Goal: Check status: Check status

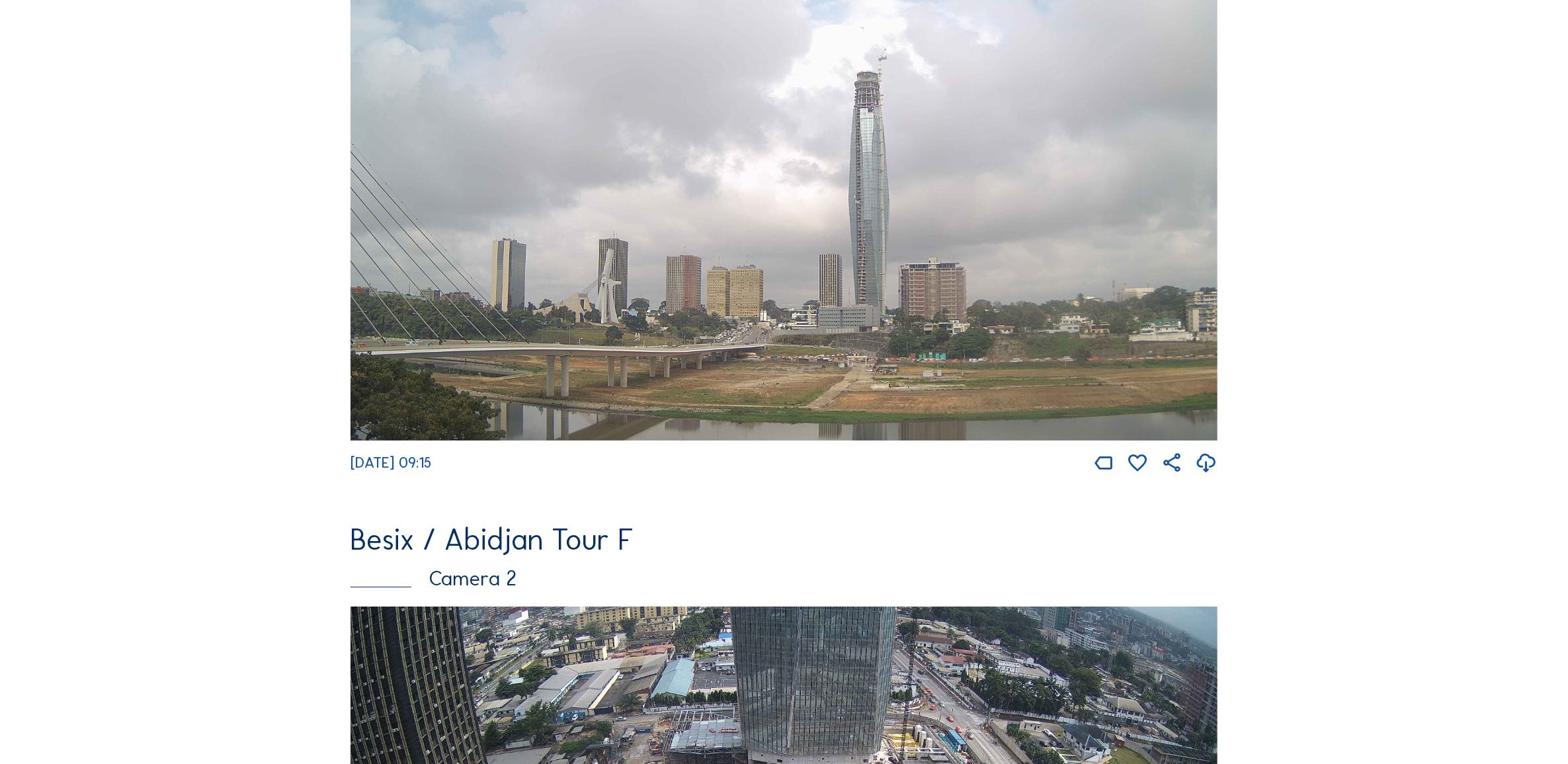
scroll to position [413, 0]
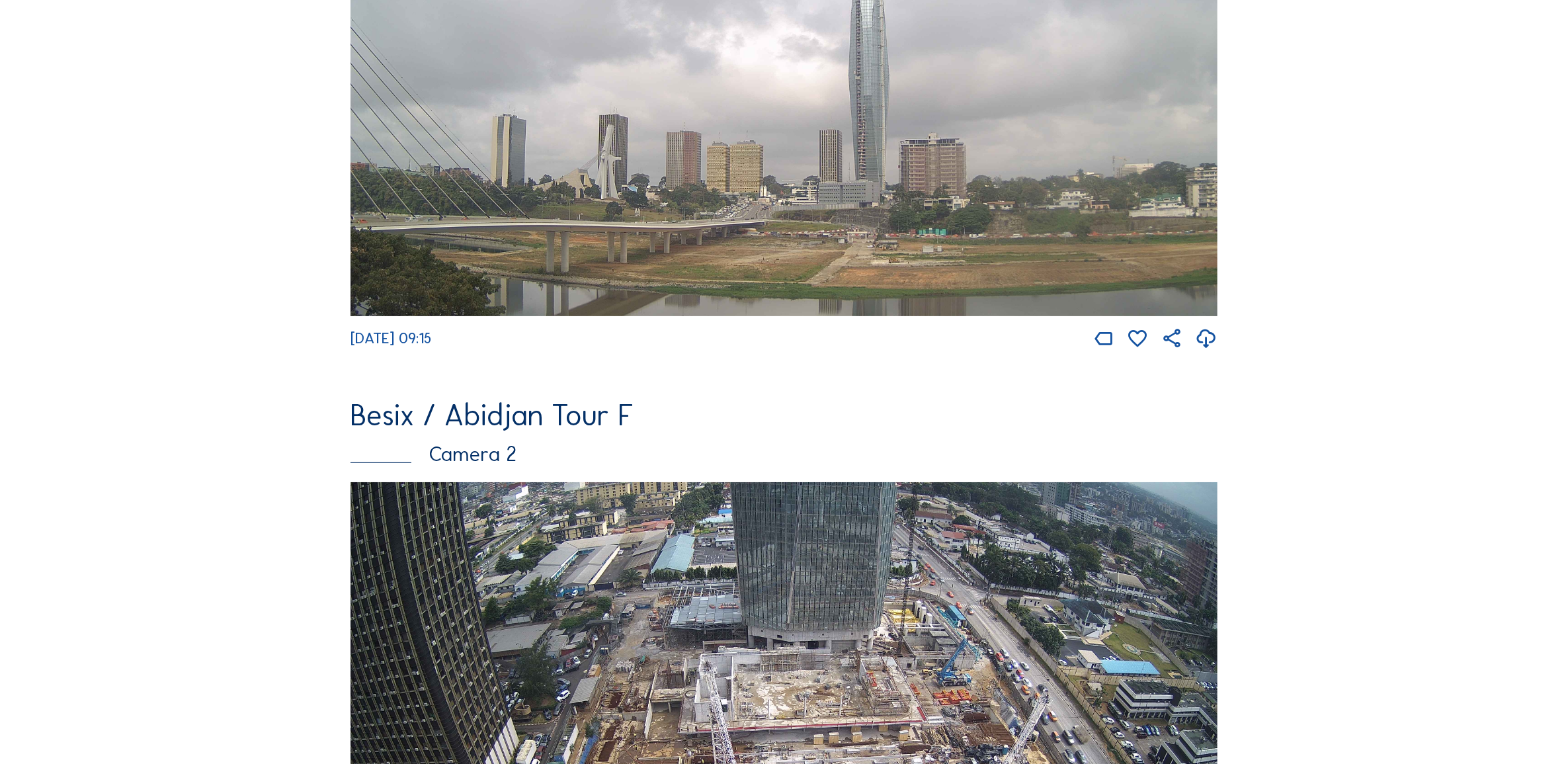
click at [757, 597] on img at bounding box center [784, 725] width 867 height 488
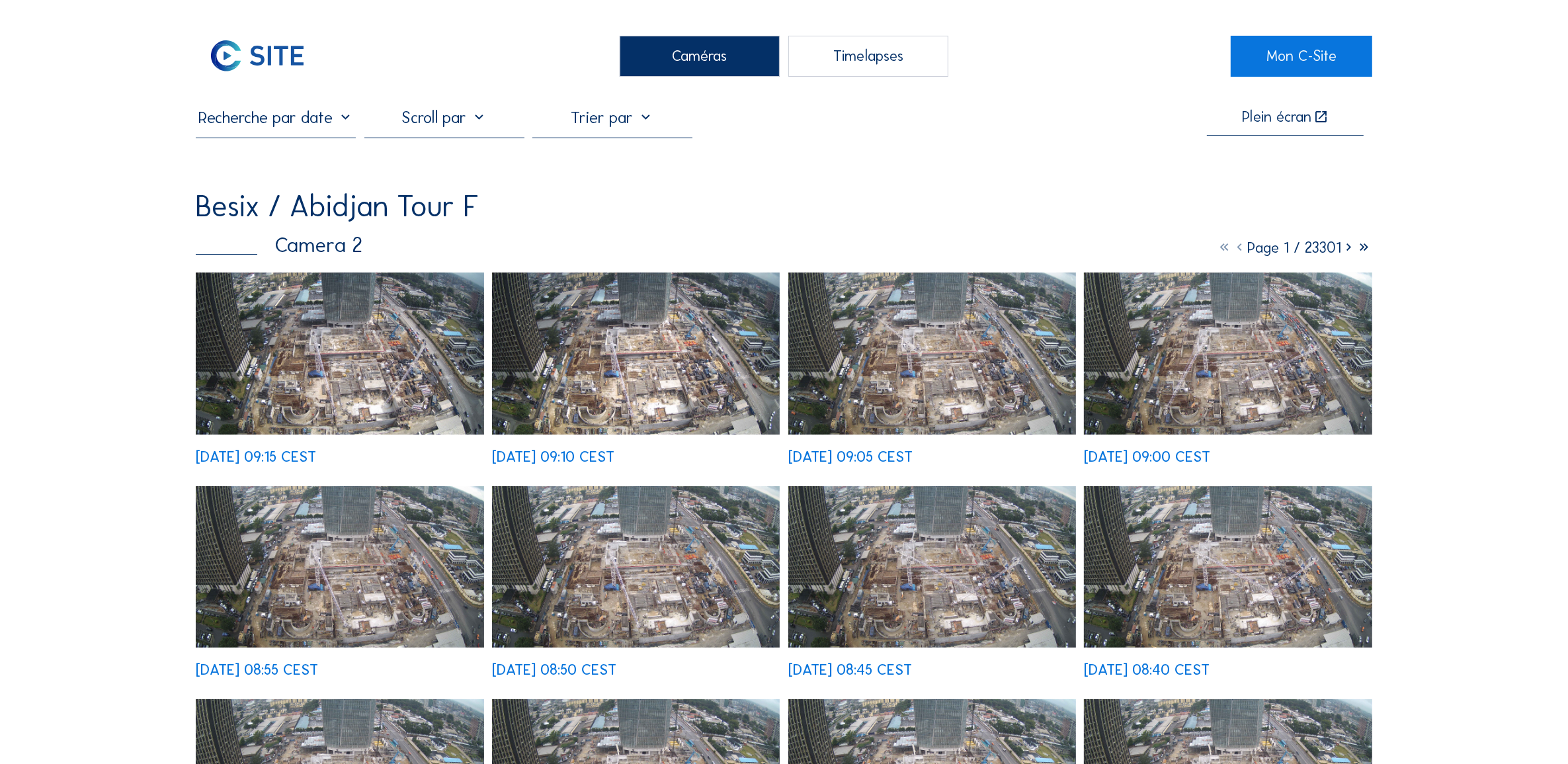
click at [357, 366] on img at bounding box center [340, 353] width 288 height 162
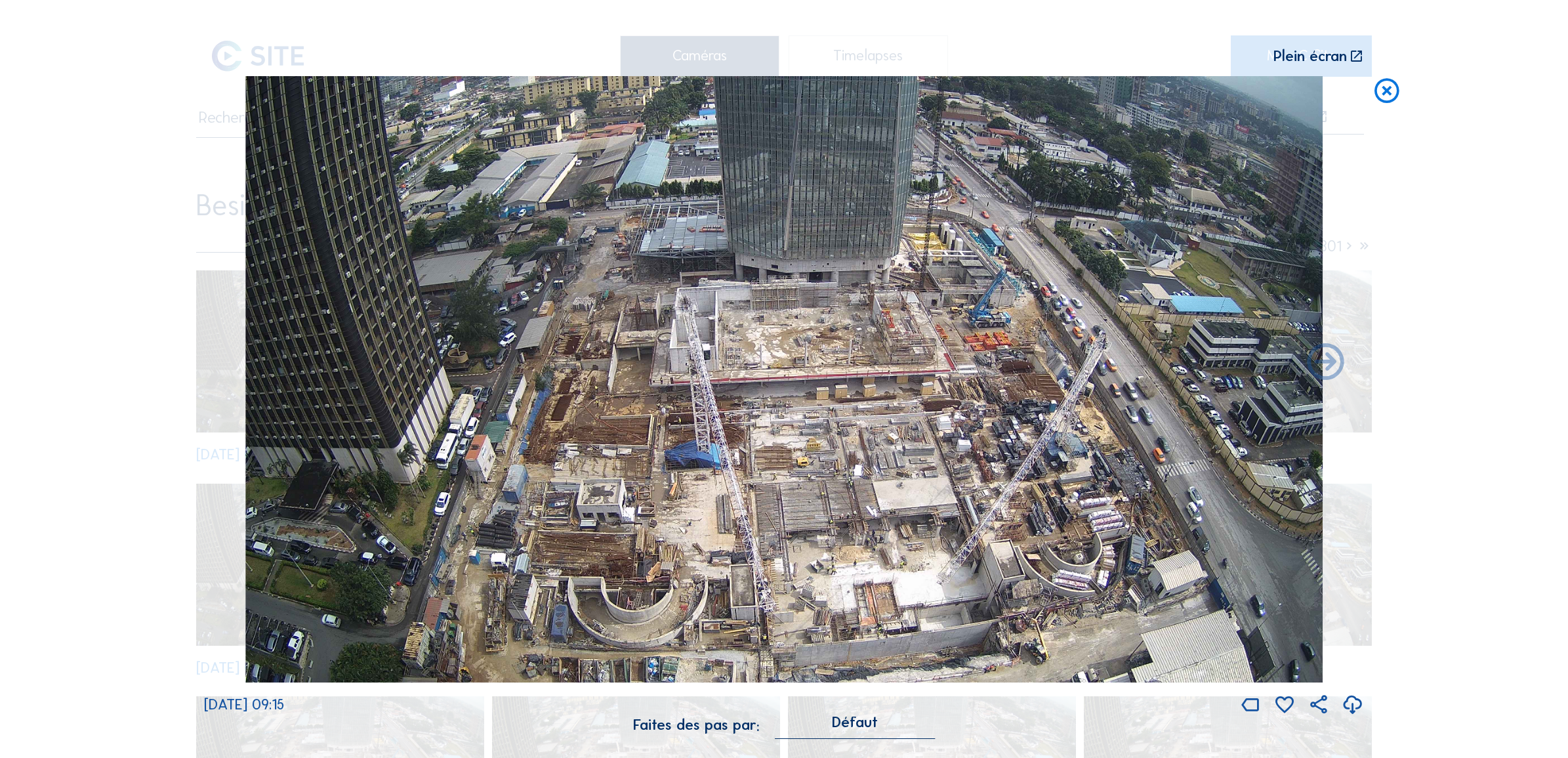
click at [1386, 93] on icon at bounding box center [1386, 91] width 29 height 30
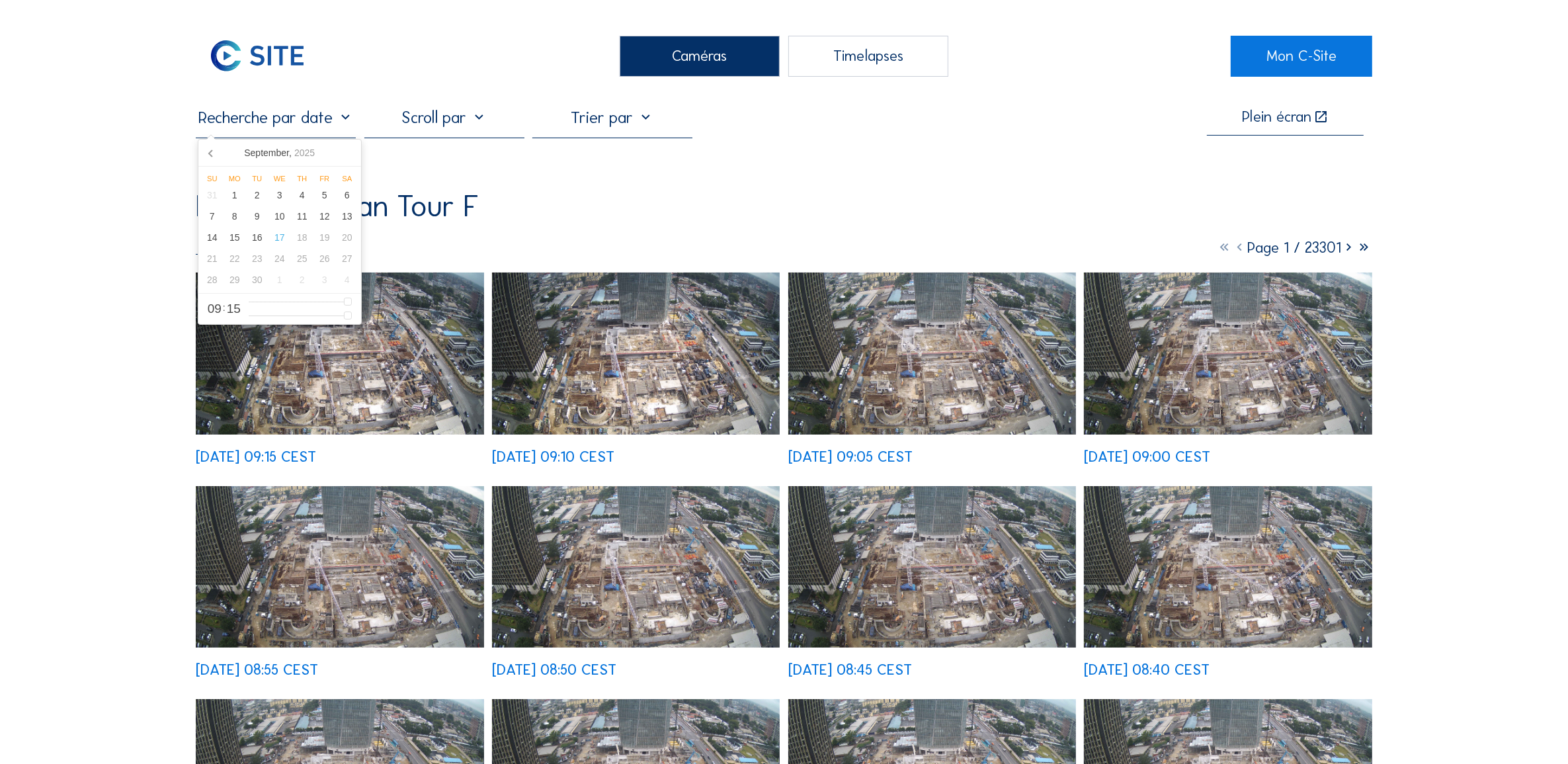
click at [269, 122] on input "text" at bounding box center [276, 117] width 160 height 21
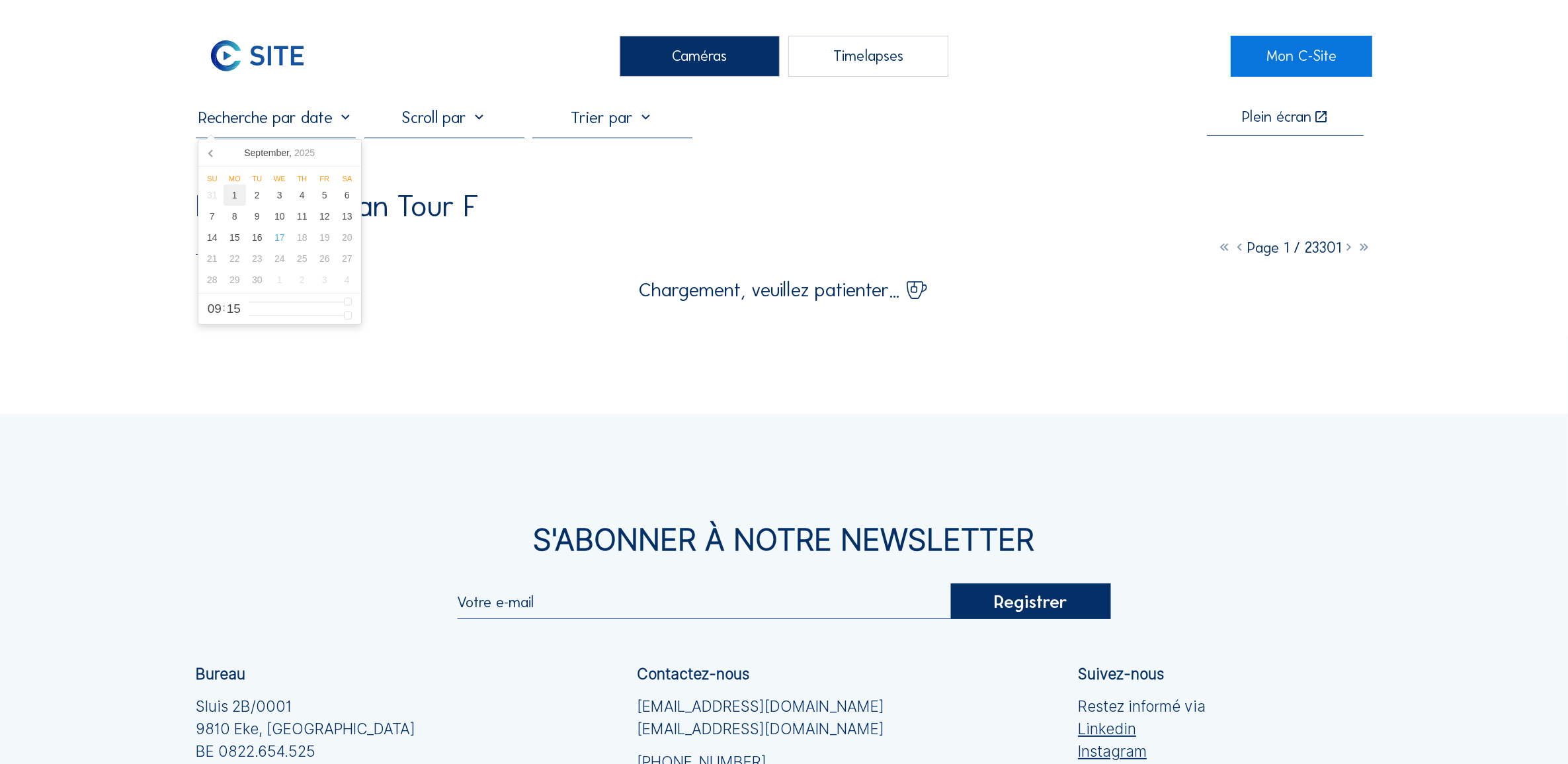
click at [233, 196] on div "1" at bounding box center [235, 195] width 22 height 22
type input "01/09/2025 09:15"
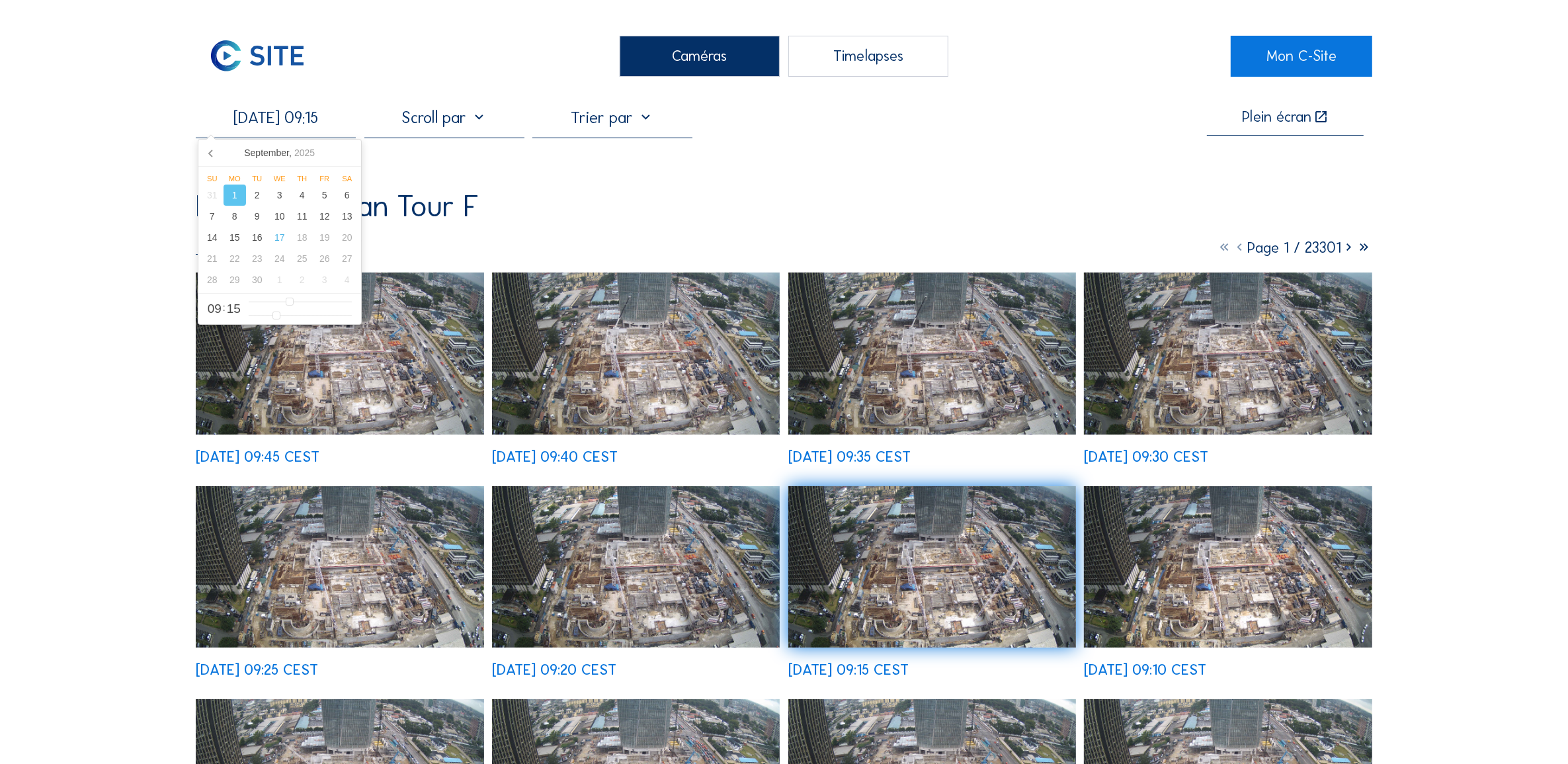
click at [388, 368] on img at bounding box center [340, 353] width 288 height 162
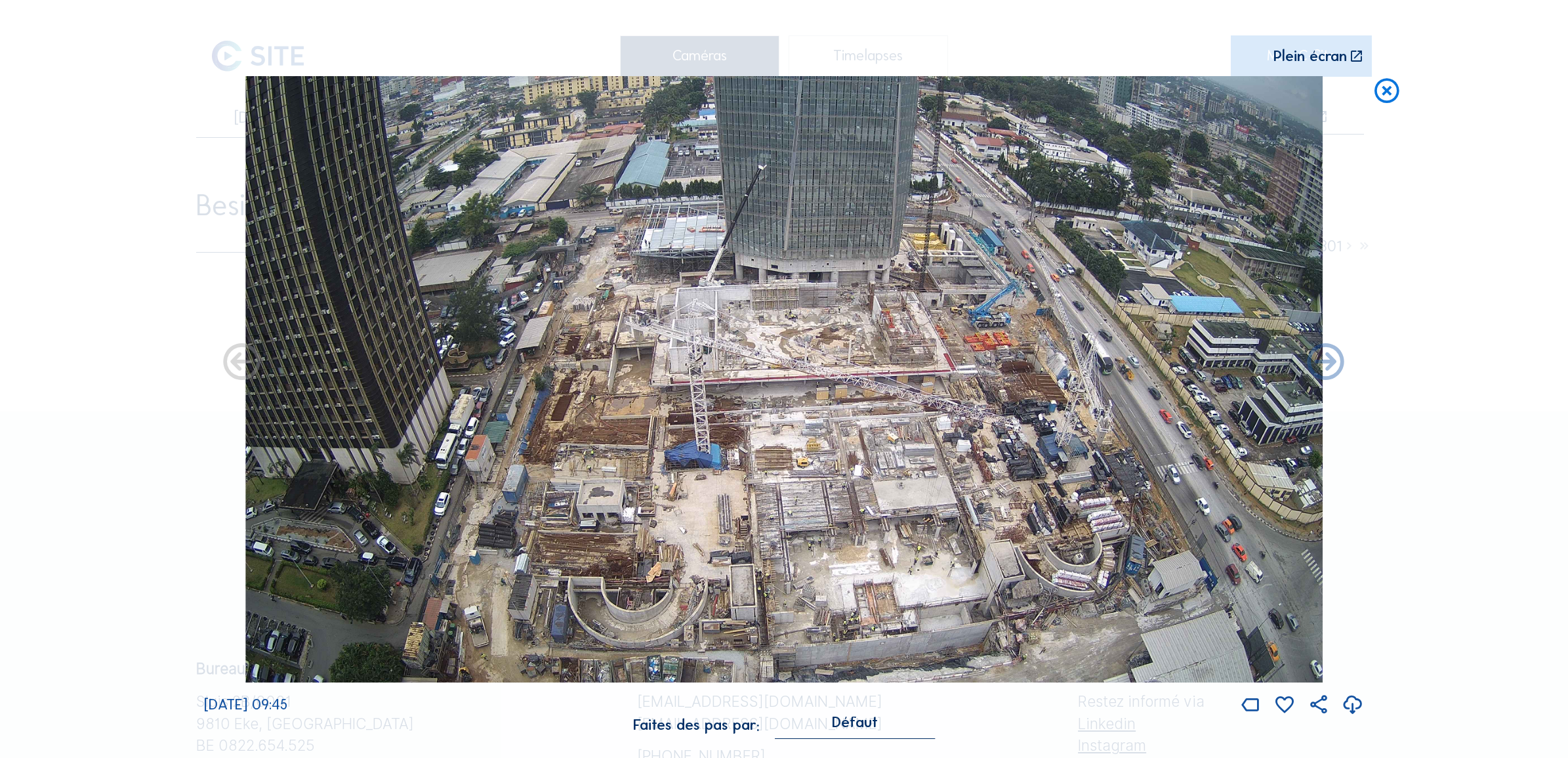
drag, startPoint x: 1382, startPoint y: 96, endPoint x: 1320, endPoint y: 111, distance: 63.8
click at [1381, 97] on icon at bounding box center [1386, 91] width 29 height 30
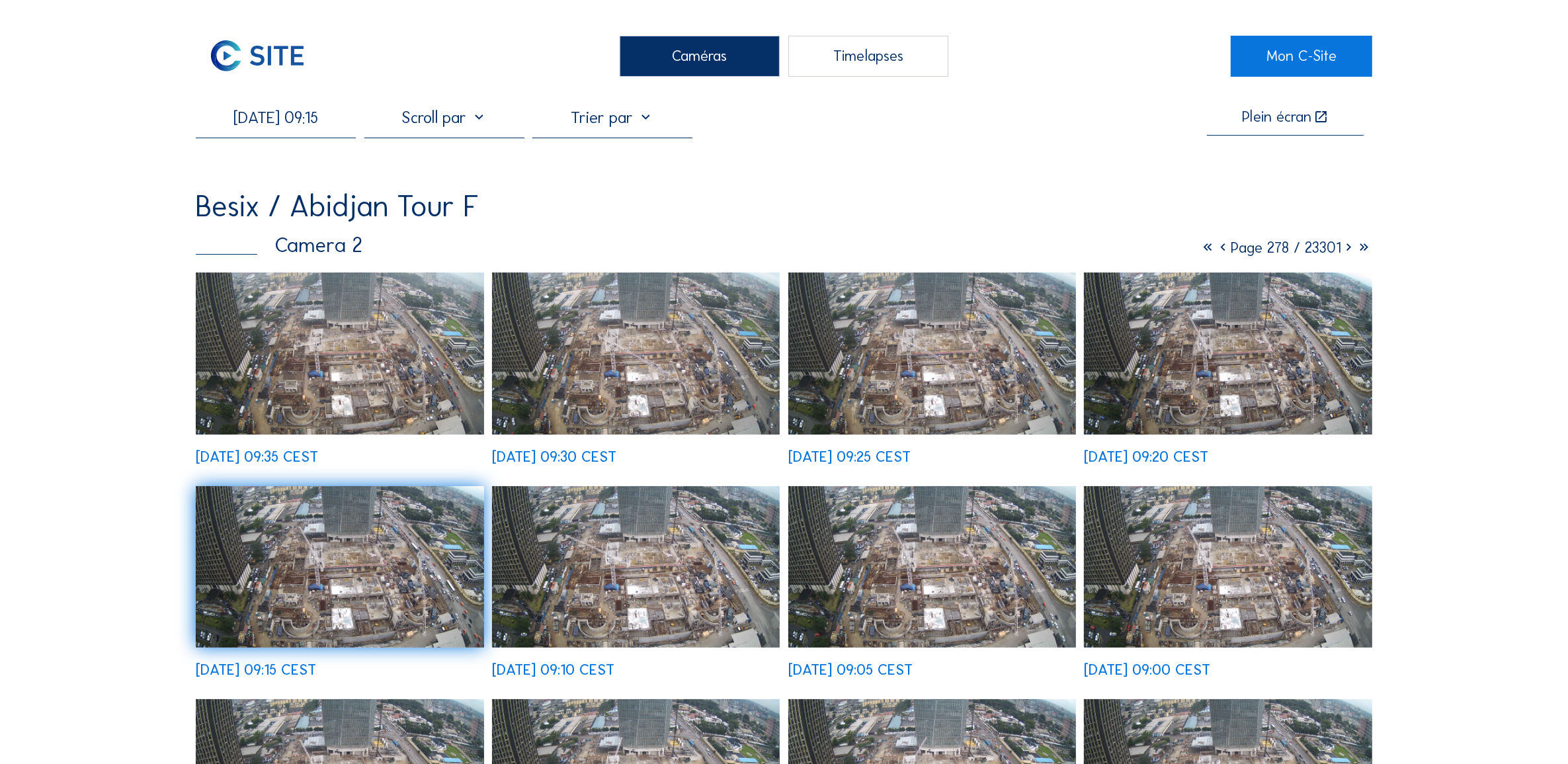
click at [319, 370] on img at bounding box center [340, 353] width 288 height 162
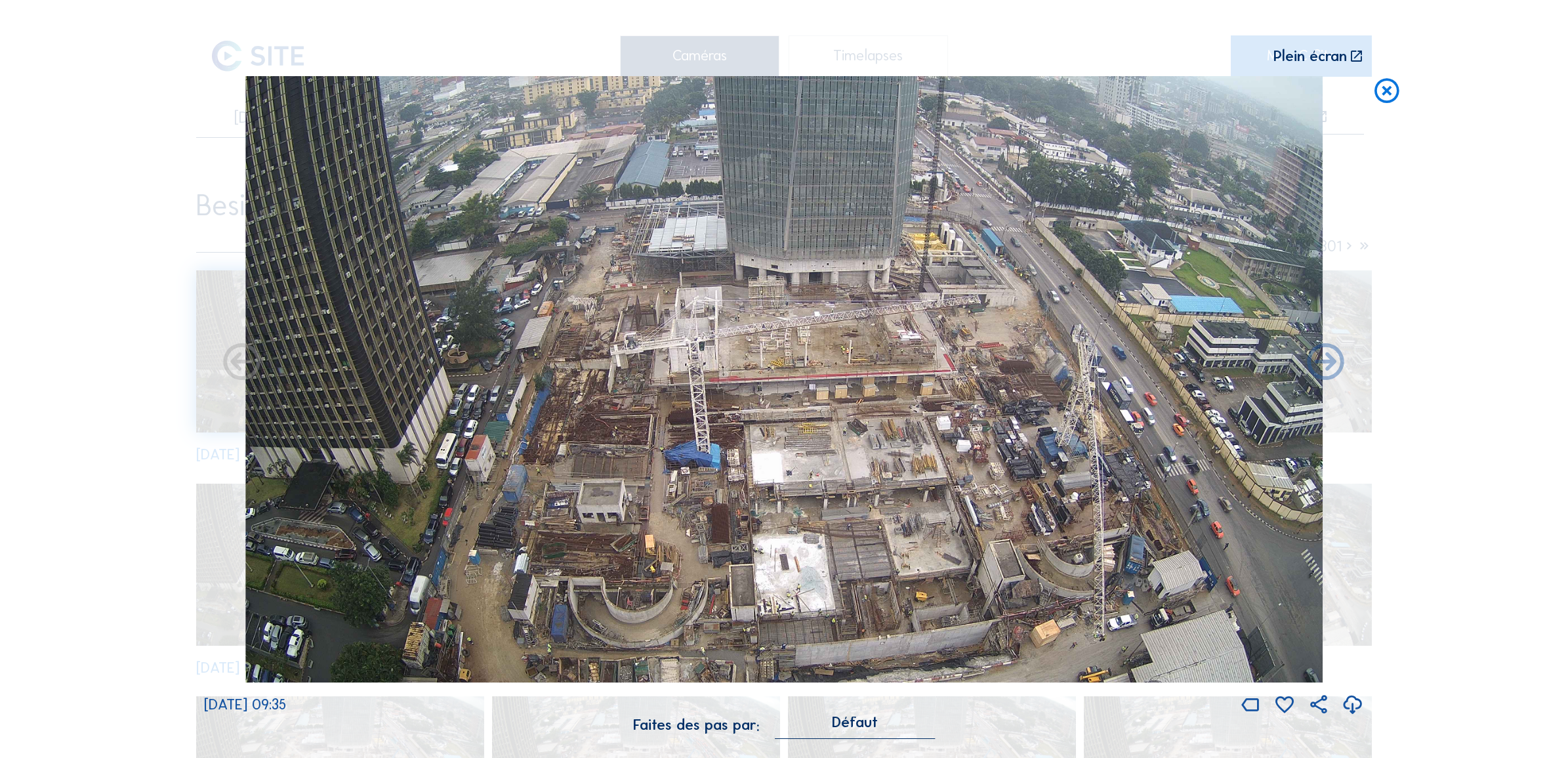
click at [1383, 90] on icon at bounding box center [1386, 91] width 29 height 30
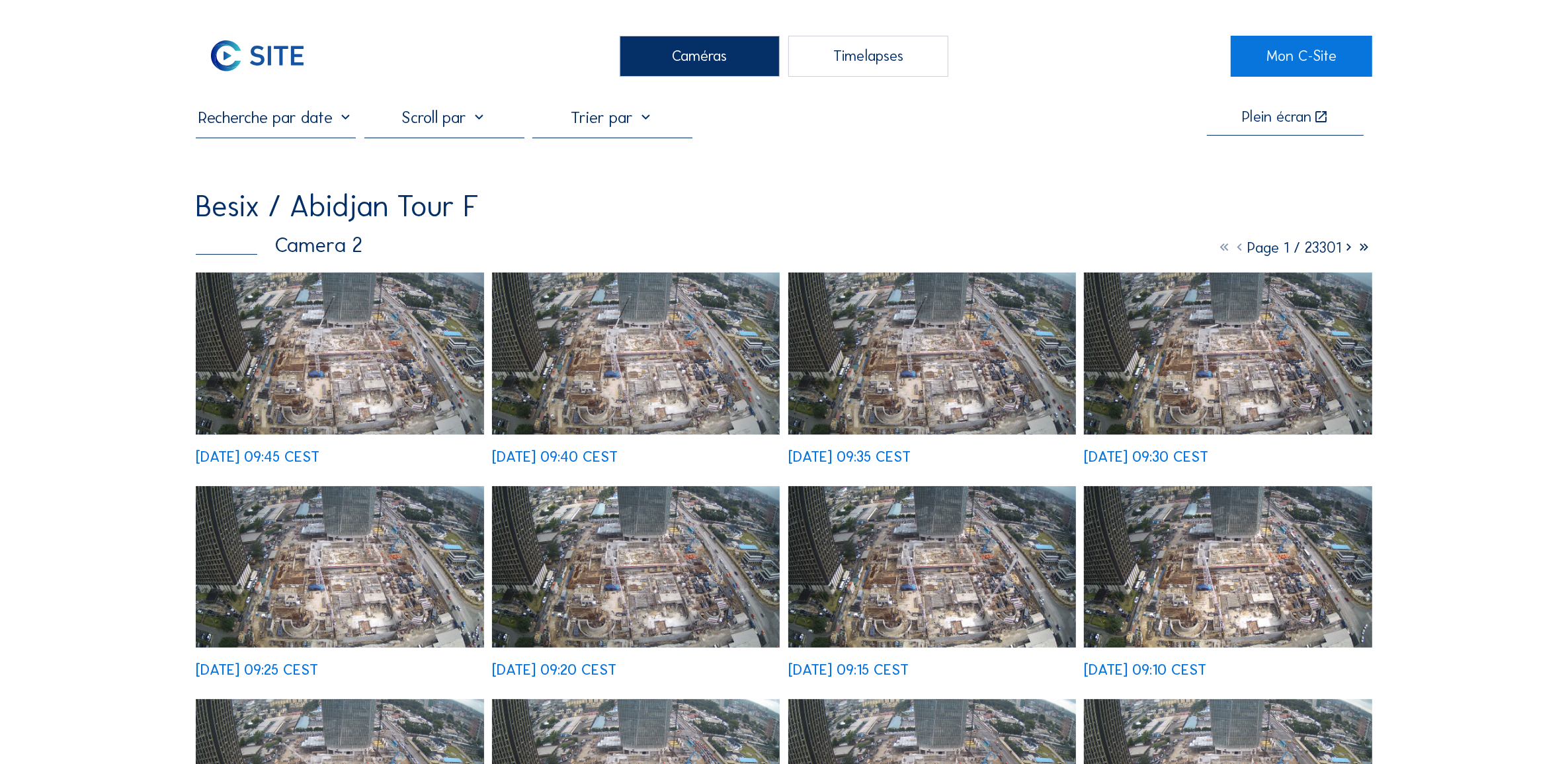
click at [245, 118] on input "text" at bounding box center [276, 117] width 160 height 21
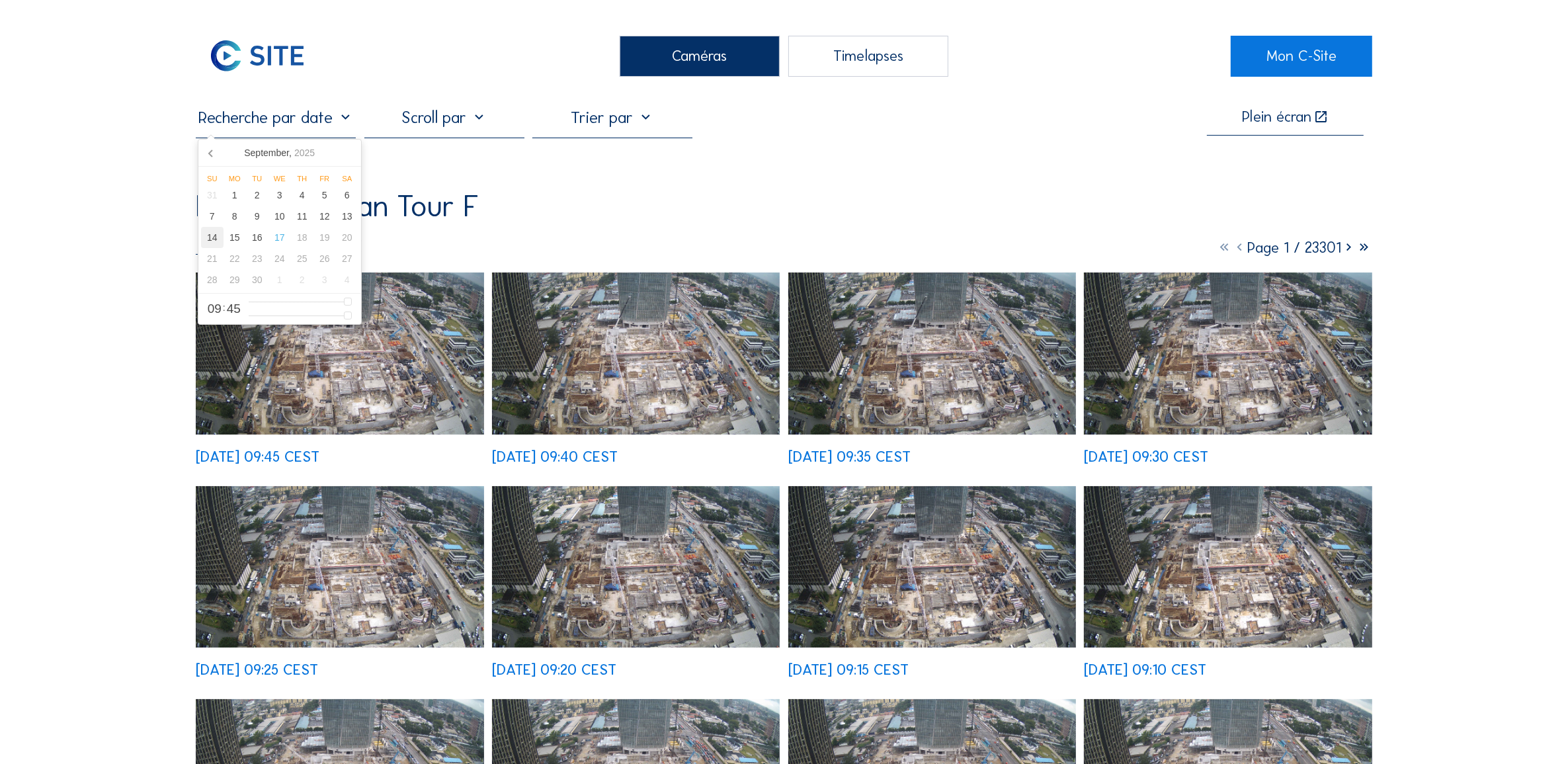
click at [209, 239] on div "14" at bounding box center [212, 237] width 22 height 22
type input "14/09/2025 09:45"
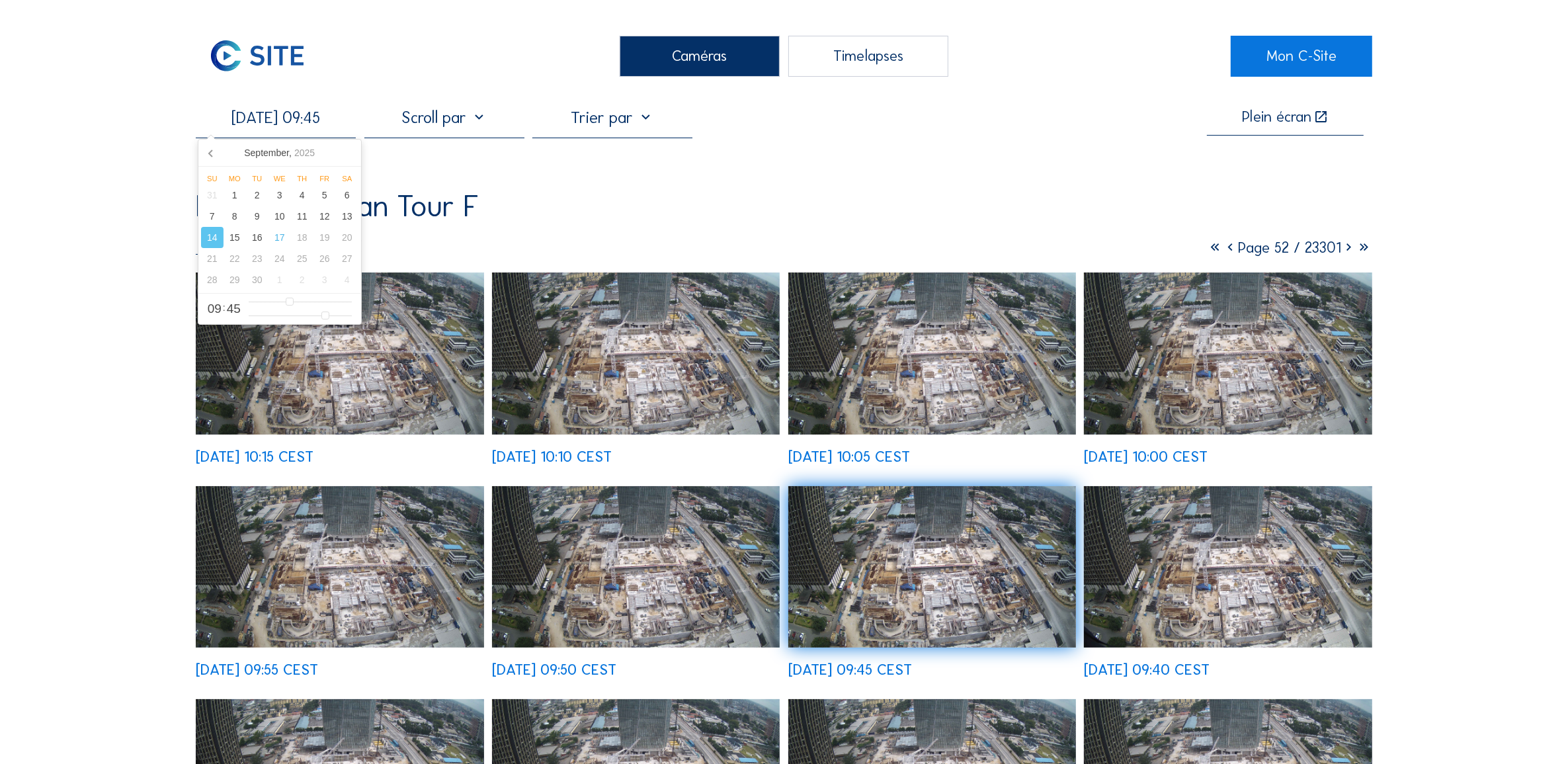
click at [377, 378] on img at bounding box center [340, 353] width 288 height 162
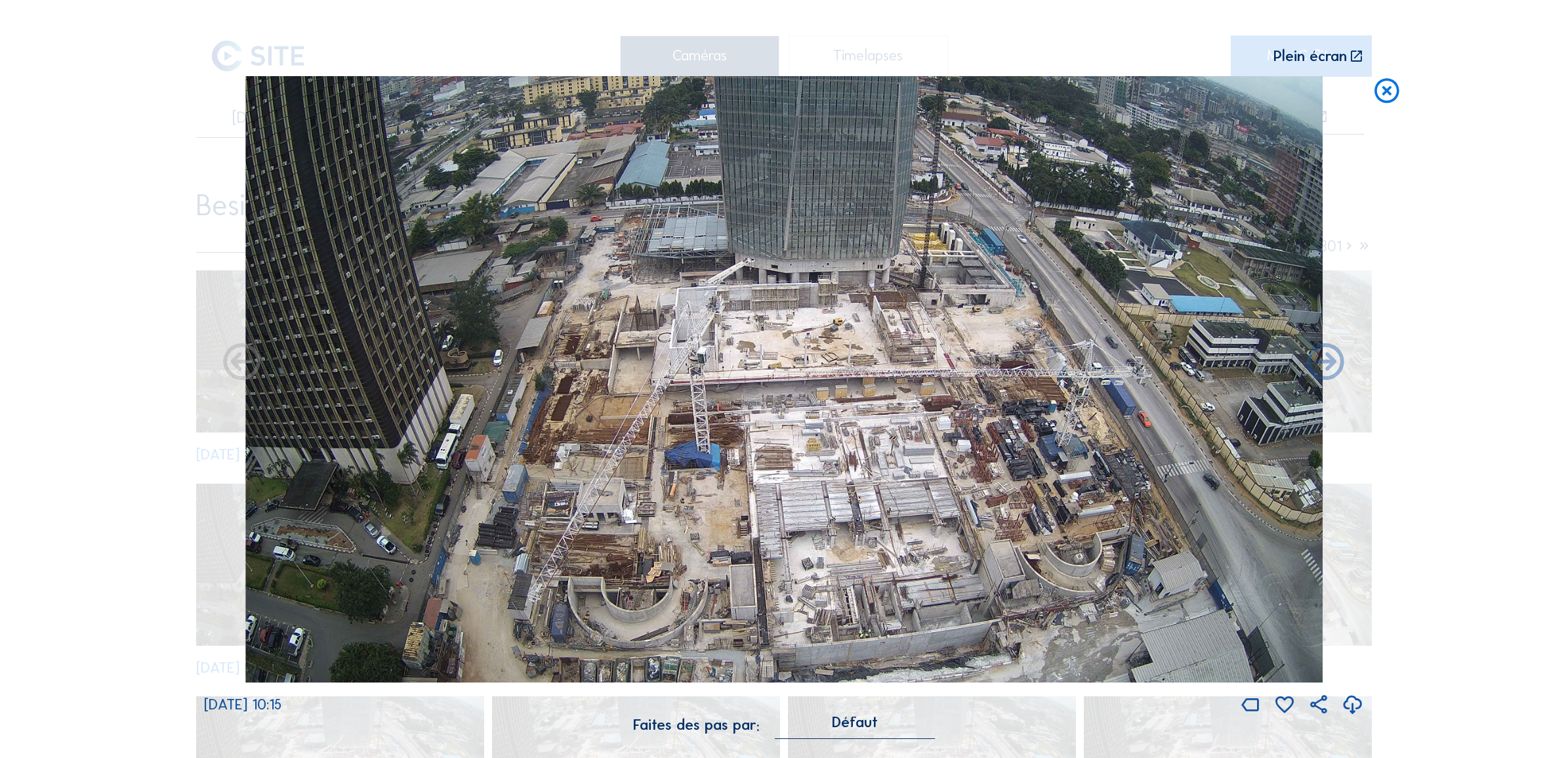
click at [1352, 706] on icon at bounding box center [1352, 704] width 22 height 27
drag, startPoint x: 1393, startPoint y: 83, endPoint x: 1421, endPoint y: 105, distance: 35.6
click at [1394, 86] on icon at bounding box center [1386, 91] width 29 height 30
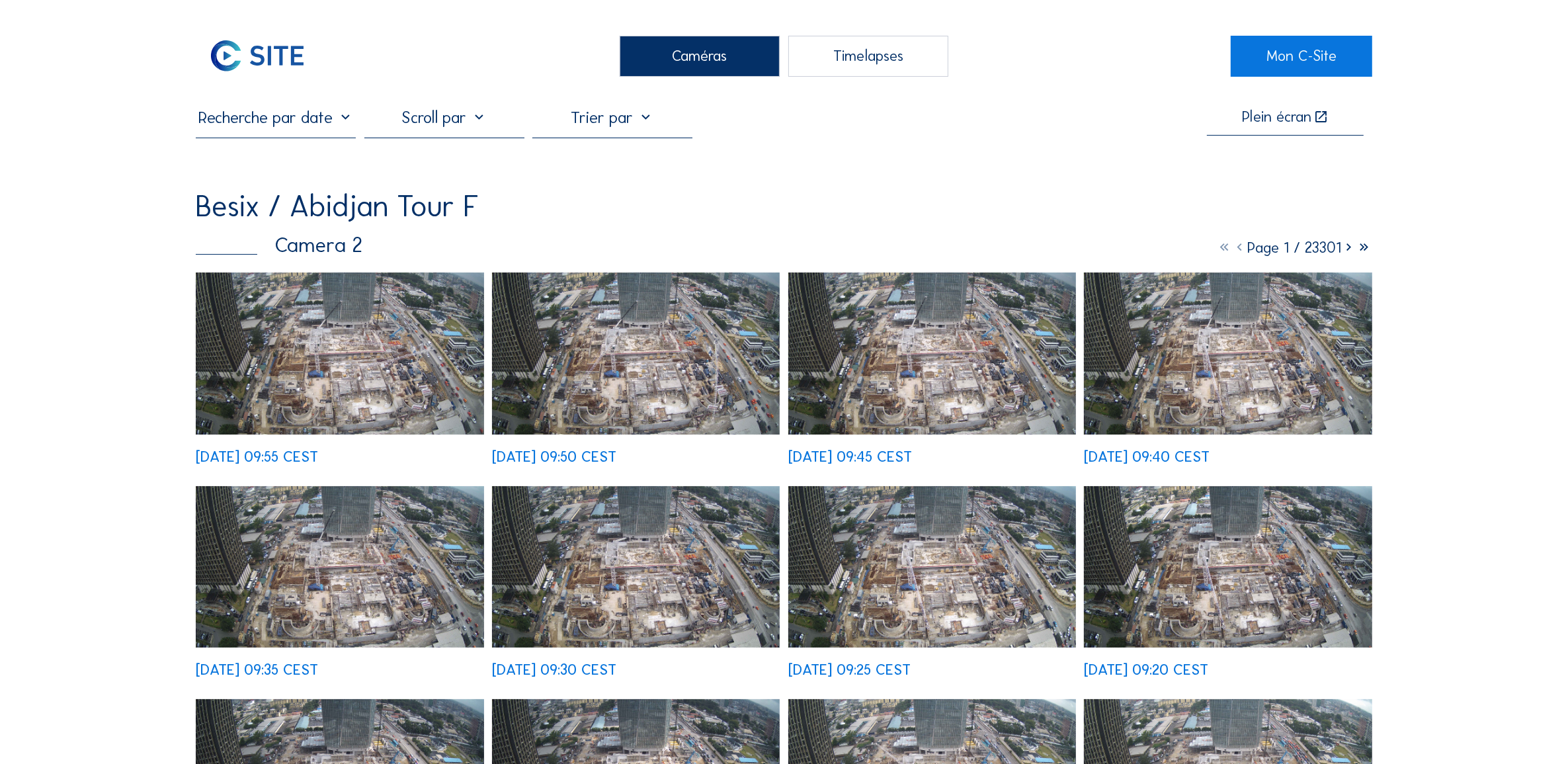
click at [358, 391] on img at bounding box center [340, 353] width 288 height 162
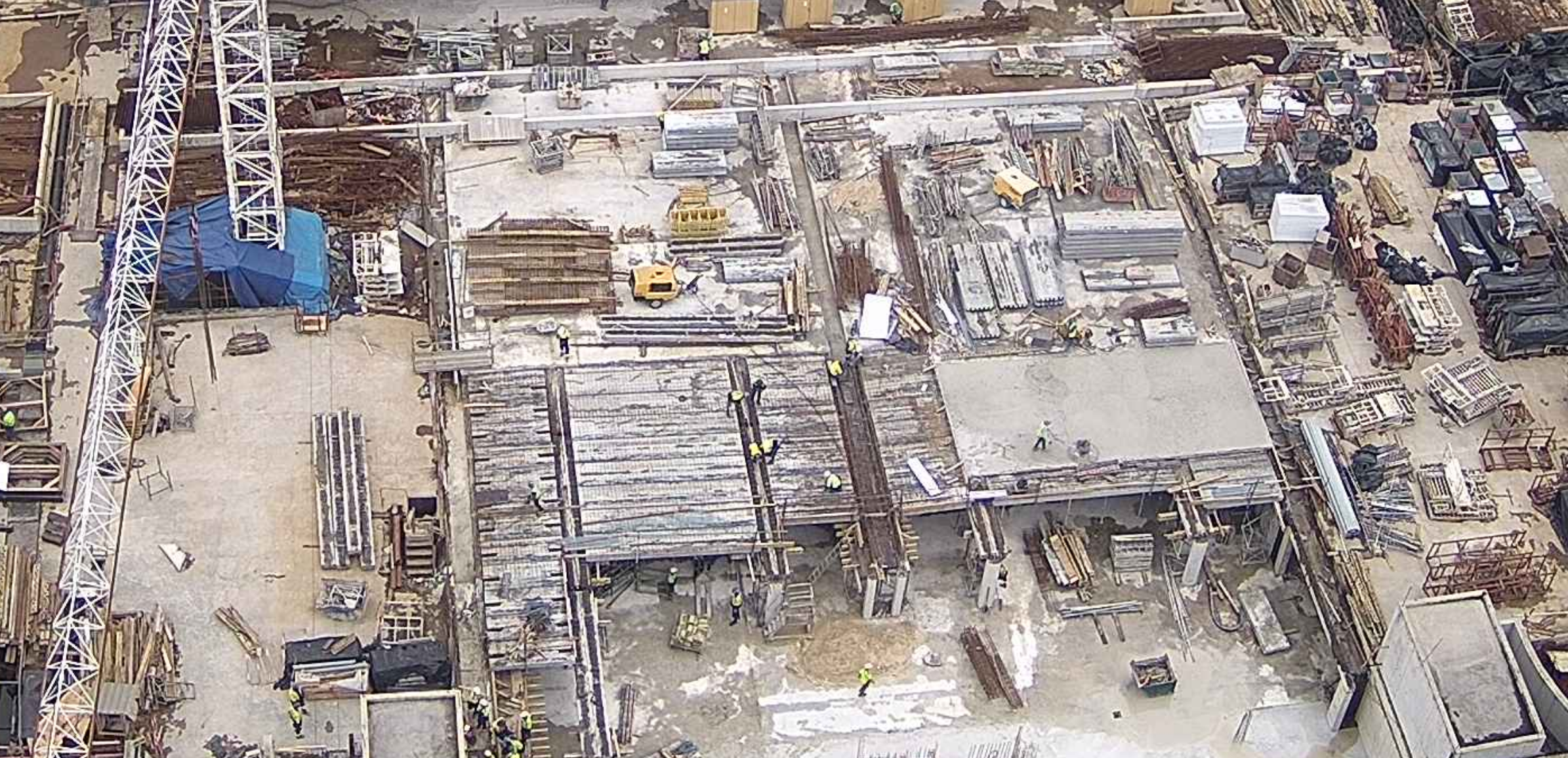
scroll to position [425, 0]
